Goal: Check status: Check status

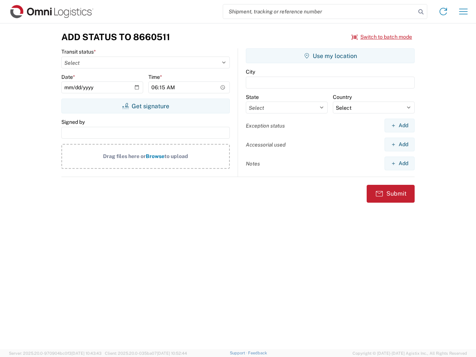
click at [320, 12] on input "search" at bounding box center [319, 11] width 193 height 14
click at [421, 12] on icon at bounding box center [421, 12] width 10 height 10
click at [444, 12] on icon at bounding box center [444, 12] width 12 height 12
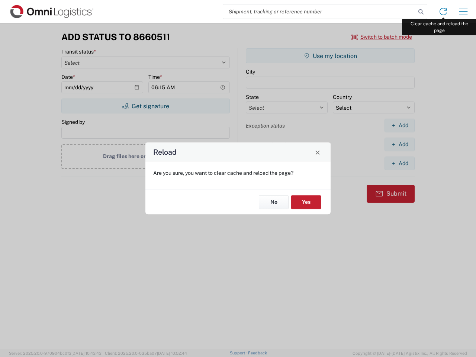
click at [464, 12] on div "Reload Are you sure, you want to clear cache and reload the page? No Yes" at bounding box center [238, 178] width 476 height 357
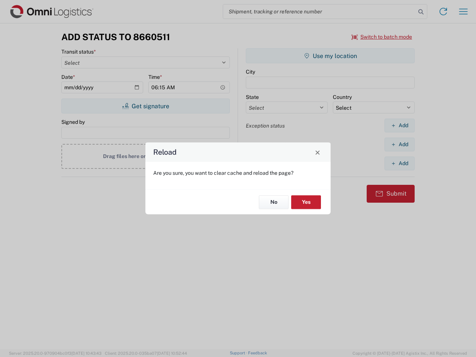
click at [382, 37] on div "Reload Are you sure, you want to clear cache and reload the page? No Yes" at bounding box center [238, 178] width 476 height 357
click at [146, 106] on div "Reload Are you sure, you want to clear cache and reload the page? No Yes" at bounding box center [238, 178] width 476 height 357
click at [330, 56] on div "Reload Are you sure, you want to clear cache and reload the page? No Yes" at bounding box center [238, 178] width 476 height 357
click at [400, 125] on div "Reload Are you sure, you want to clear cache and reload the page? No Yes" at bounding box center [238, 178] width 476 height 357
click at [400, 144] on div "Reload Are you sure, you want to clear cache and reload the page? No Yes" at bounding box center [238, 178] width 476 height 357
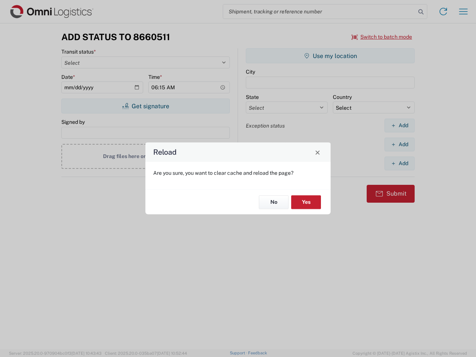
click at [400, 163] on div "Reload Are you sure, you want to clear cache and reload the page? No Yes" at bounding box center [238, 178] width 476 height 357
